Goal: Find specific page/section

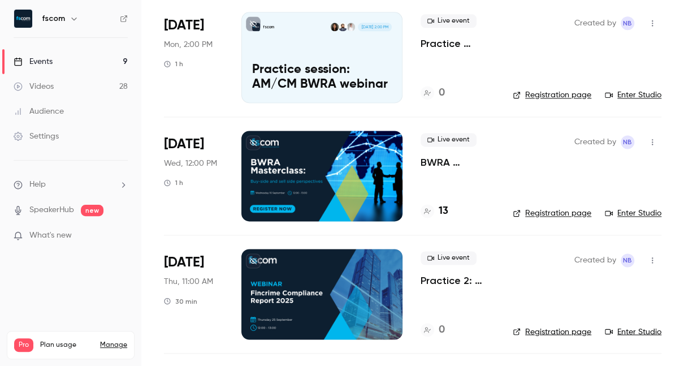
scroll to position [558, 0]
click at [440, 212] on h4 "13" at bounding box center [443, 210] width 10 height 15
